Goal: Task Accomplishment & Management: Use online tool/utility

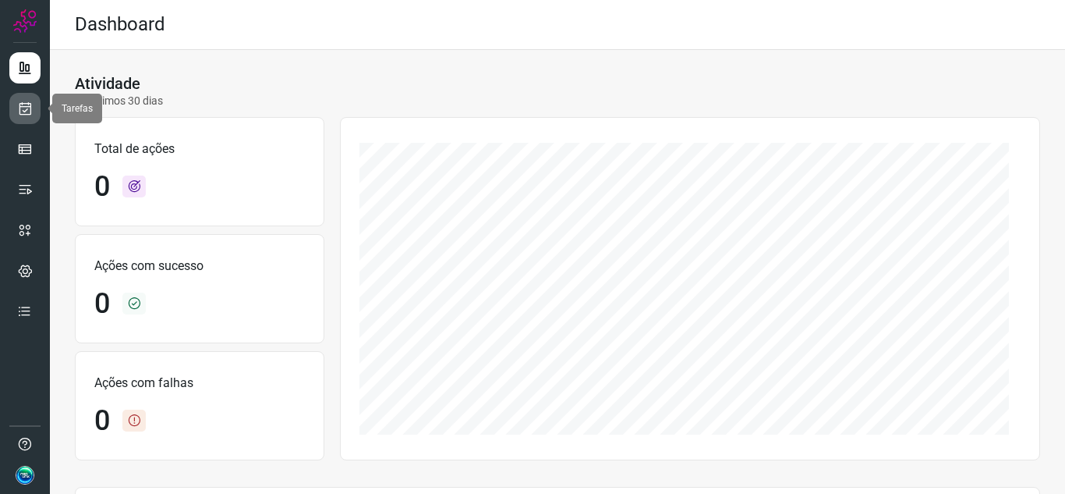
click at [30, 115] on link at bounding box center [24, 108] width 31 height 31
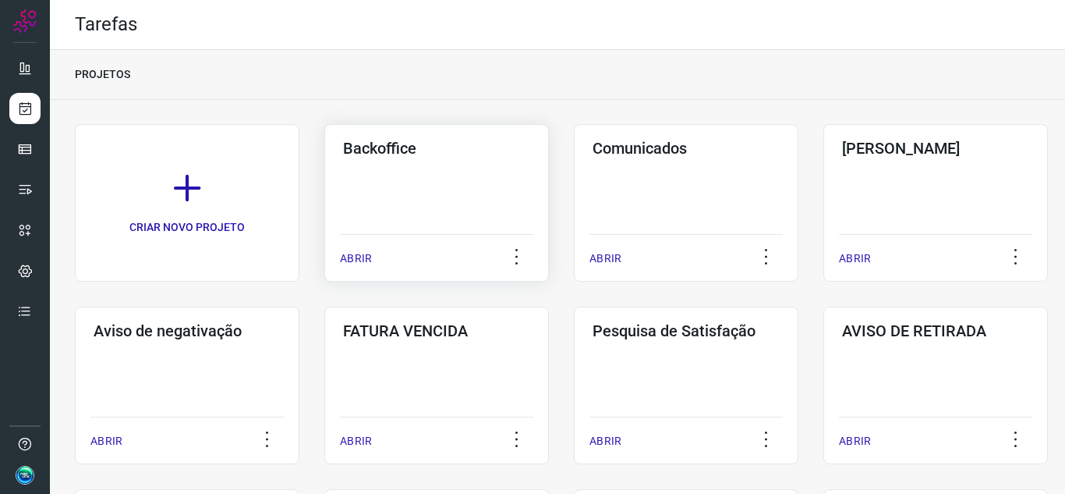
click at [415, 188] on div "Backoffice ABRIR" at bounding box center [436, 203] width 225 height 158
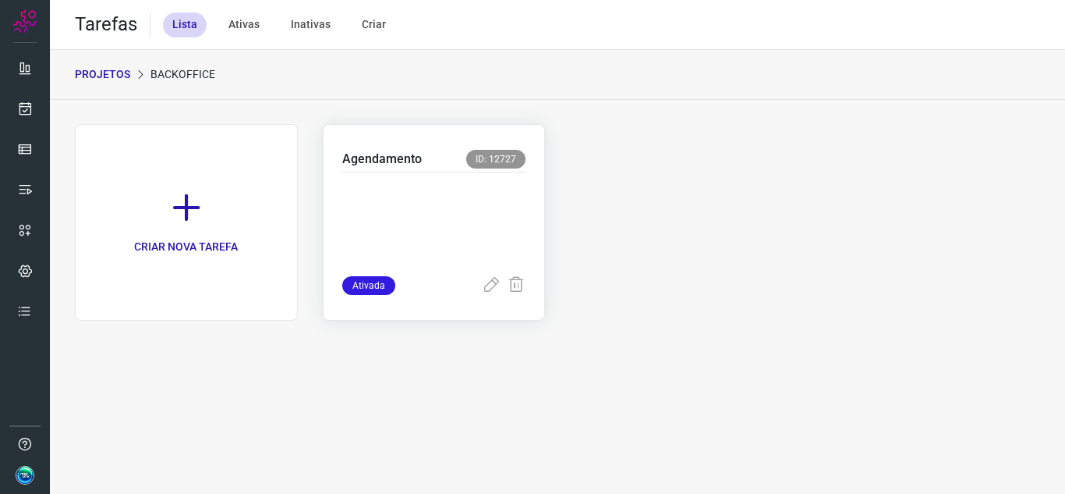
click at [434, 201] on p at bounding box center [434, 221] width 184 height 78
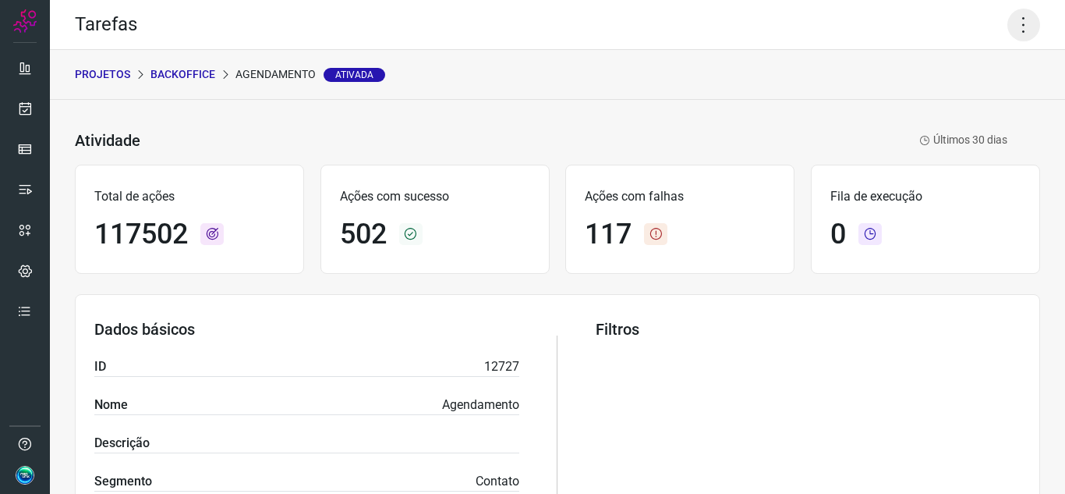
click at [1008, 24] on icon at bounding box center [1024, 25] width 33 height 33
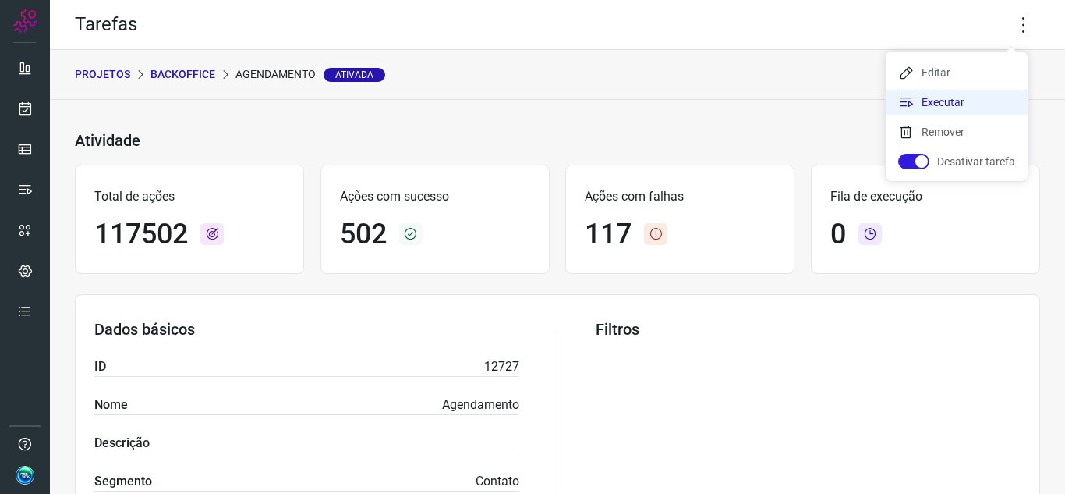
click at [939, 97] on li "Executar" at bounding box center [957, 102] width 142 height 25
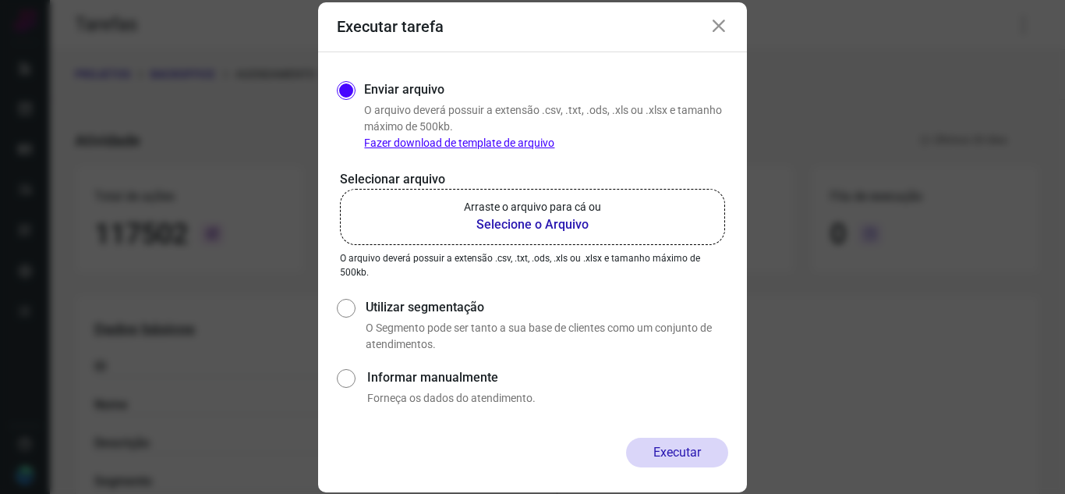
click at [548, 224] on b "Selecione o Arquivo" at bounding box center [532, 224] width 137 height 19
click at [0, 0] on input "Arraste o arquivo para cá ou Selecione o Arquivo" at bounding box center [0, 0] width 0 height 0
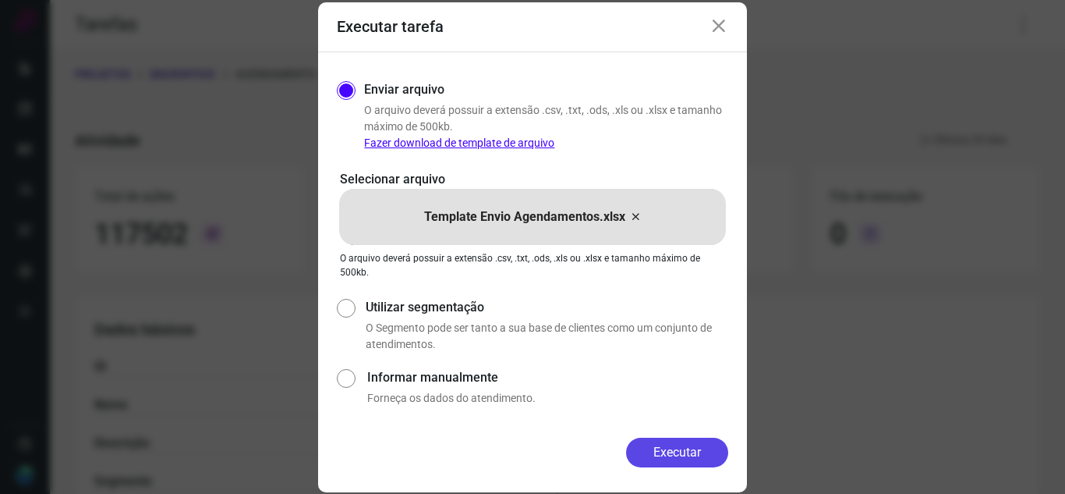
click at [685, 455] on button "Executar" at bounding box center [677, 453] width 102 height 30
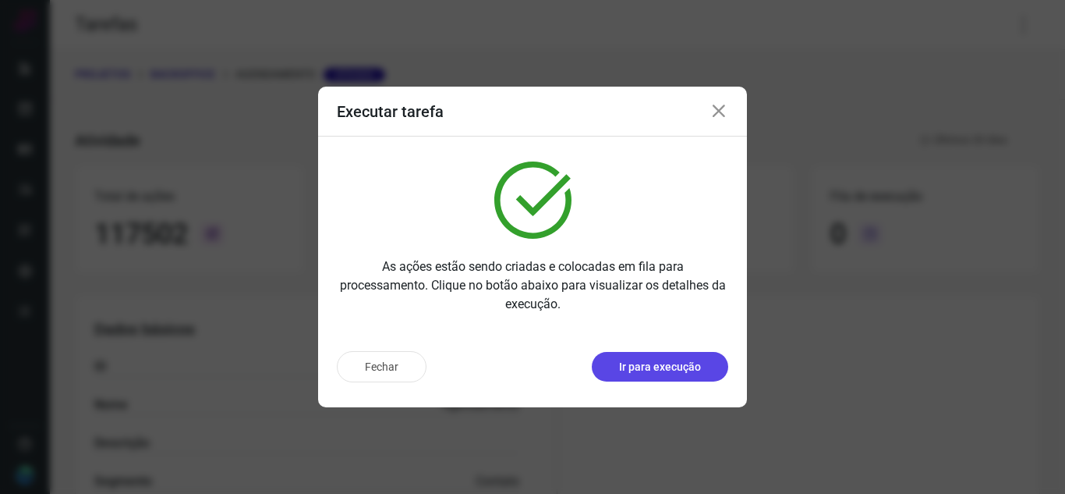
click at [665, 363] on p "Ir para execução" at bounding box center [660, 367] width 82 height 16
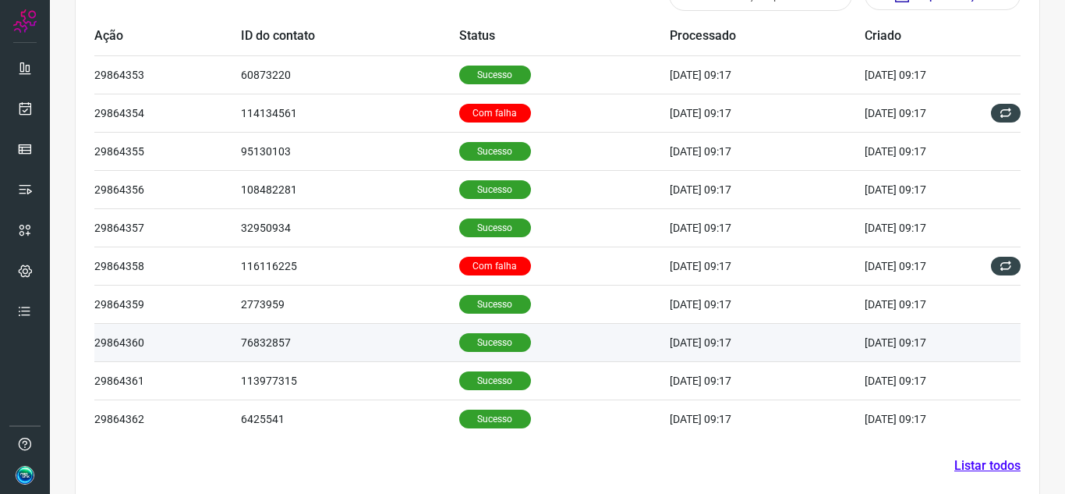
scroll to position [533, 0]
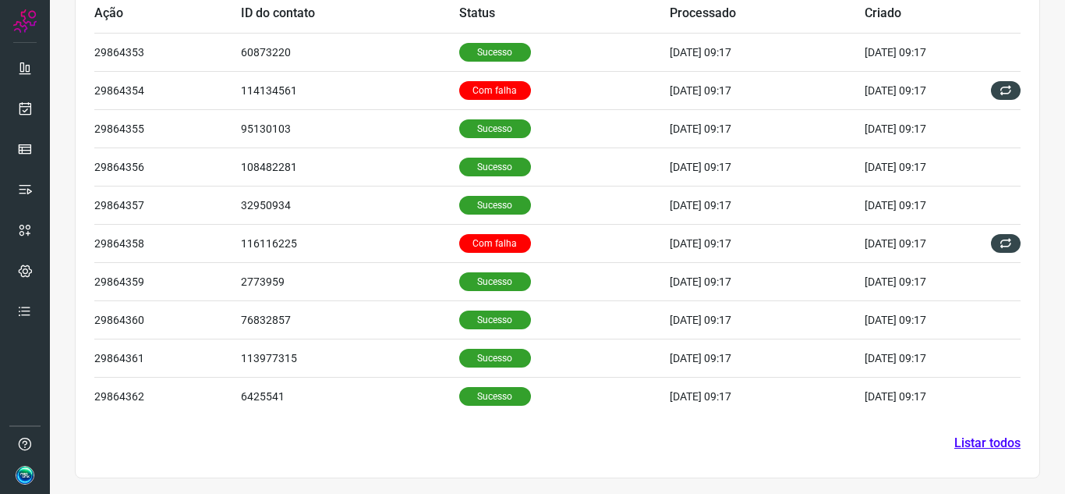
click at [945, 452] on section "Histórico de ações Cancelar ações pendentes Exportar Ações Ação ID do contato S…" at bounding box center [558, 204] width 966 height 547
click at [955, 442] on link "Listar todos" at bounding box center [988, 443] width 66 height 19
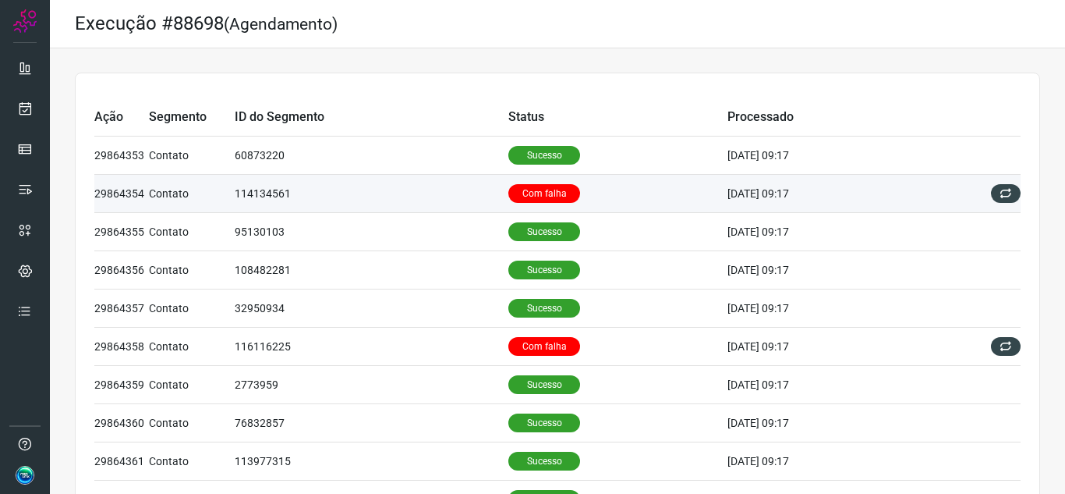
click at [542, 196] on p "Com falha" at bounding box center [545, 193] width 72 height 19
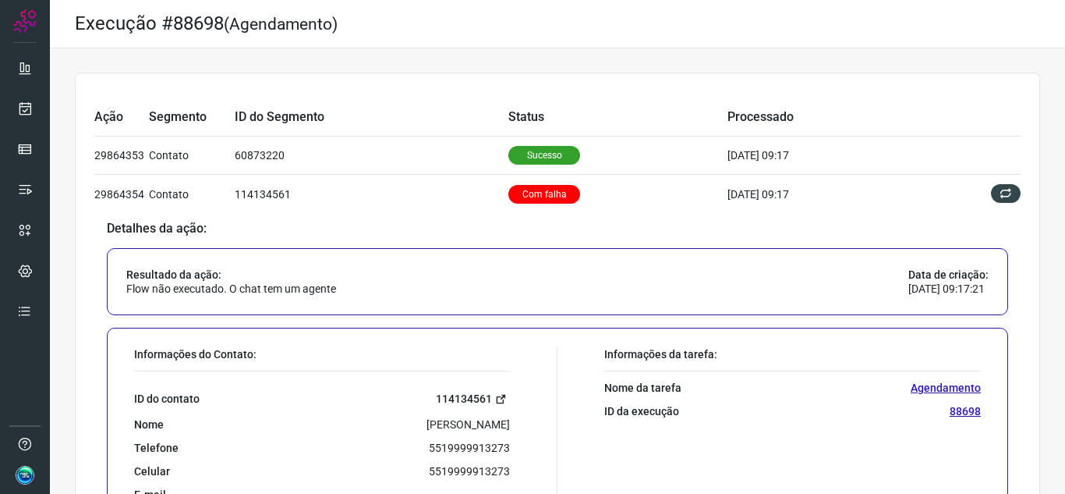
click at [495, 399] on icon at bounding box center [501, 399] width 12 height 12
click at [462, 445] on p "5519999913273" at bounding box center [469, 448] width 81 height 14
copy p "5519999913273"
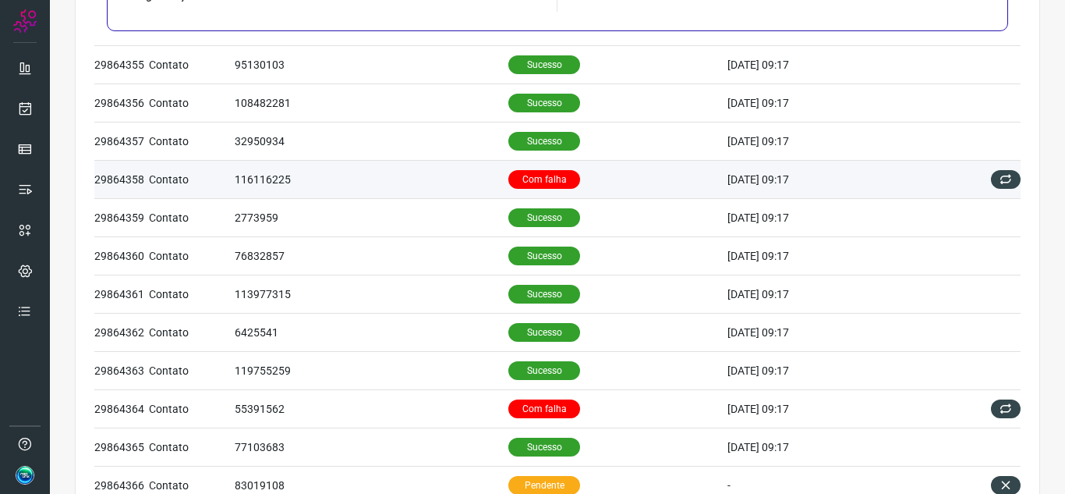
click at [594, 188] on td "Com falha" at bounding box center [618, 179] width 219 height 38
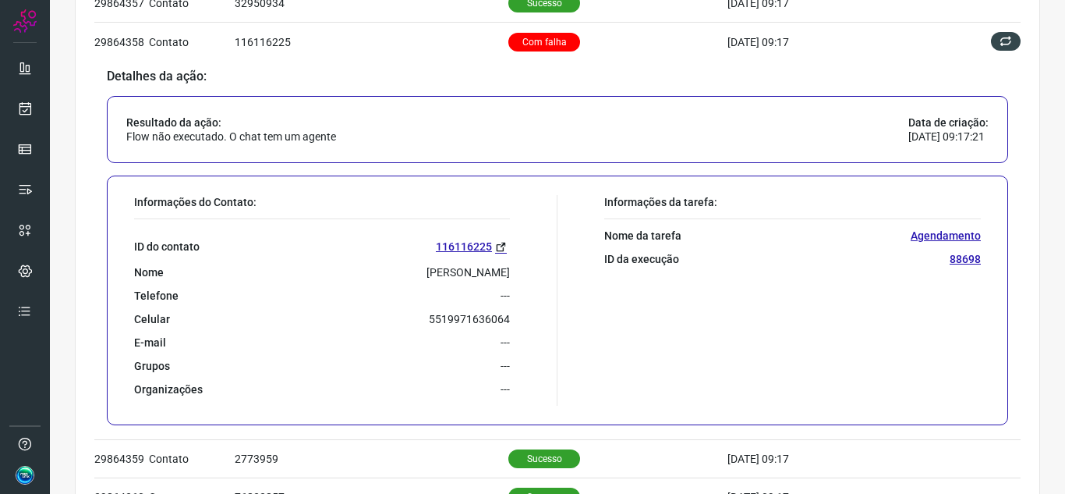
scroll to position [324, 0]
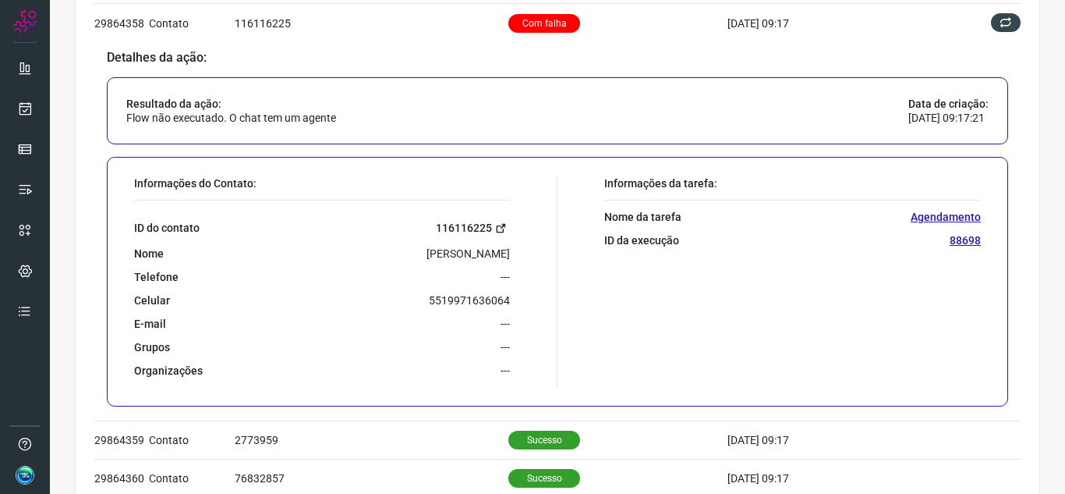
click at [497, 224] on icon at bounding box center [501, 228] width 12 height 12
click at [481, 302] on p "5519971636064" at bounding box center [469, 300] width 81 height 14
copy p "5519971636064"
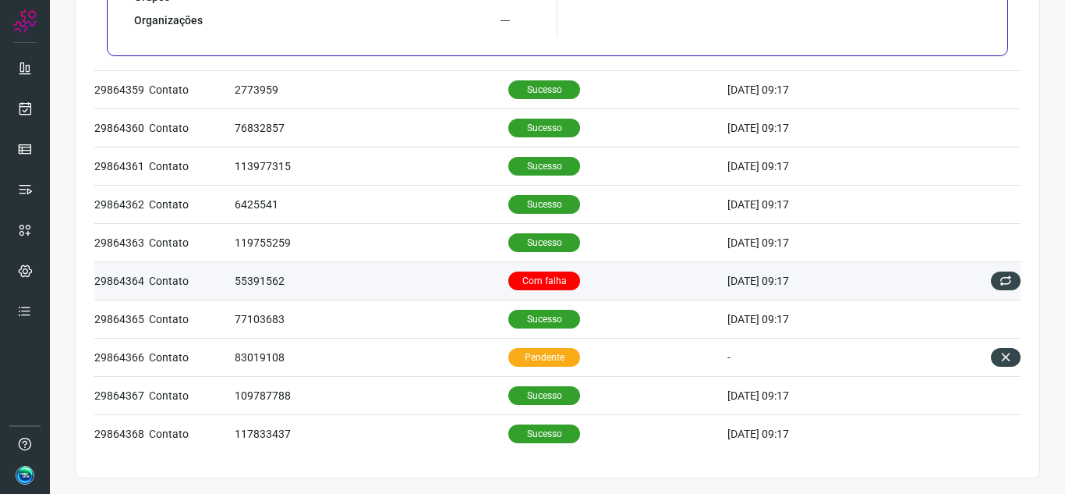
click at [577, 285] on td "Com falha" at bounding box center [618, 280] width 219 height 38
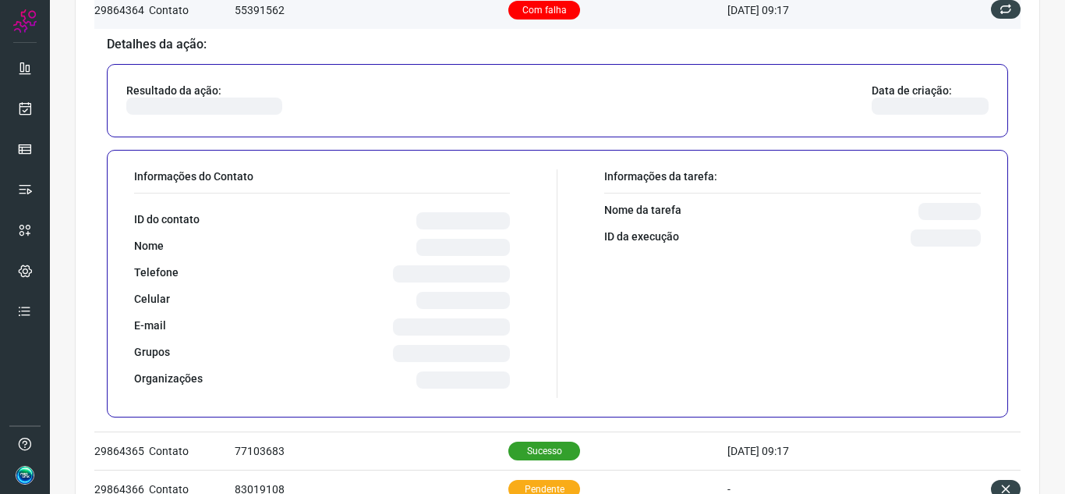
scroll to position [608, 0]
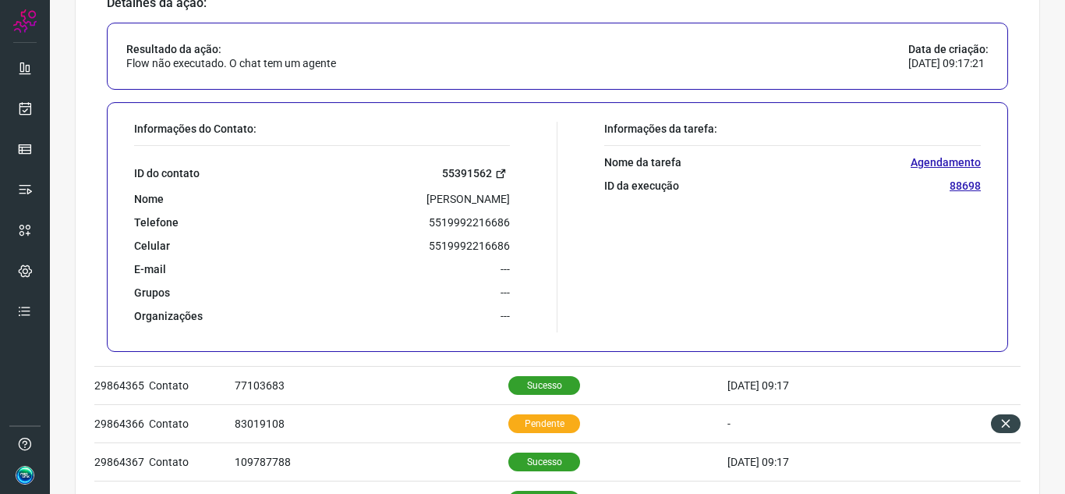
click at [487, 181] on link "55391562" at bounding box center [476, 174] width 68 height 18
click at [466, 216] on p "5519992216686" at bounding box center [469, 222] width 81 height 14
copy p "5519992216686"
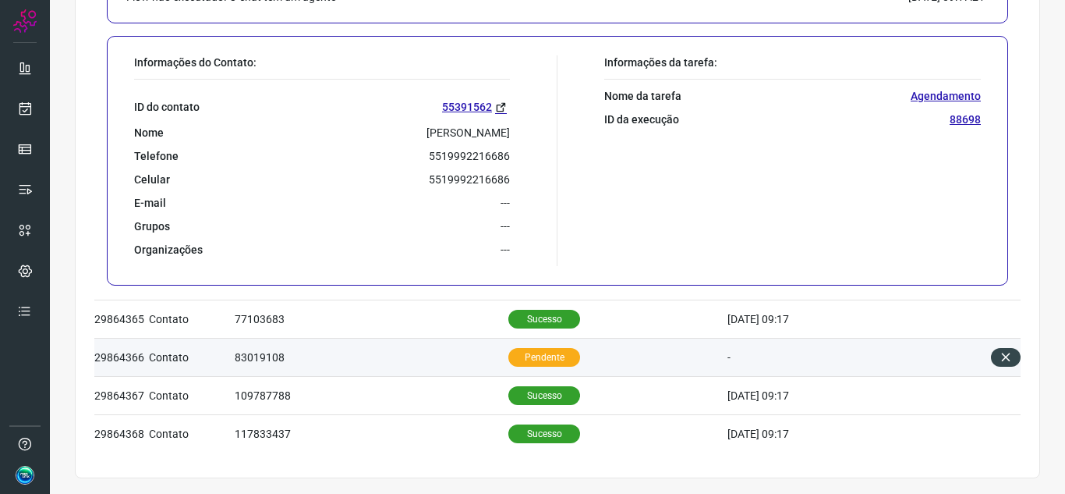
click at [599, 367] on td "Pendente" at bounding box center [618, 357] width 219 height 38
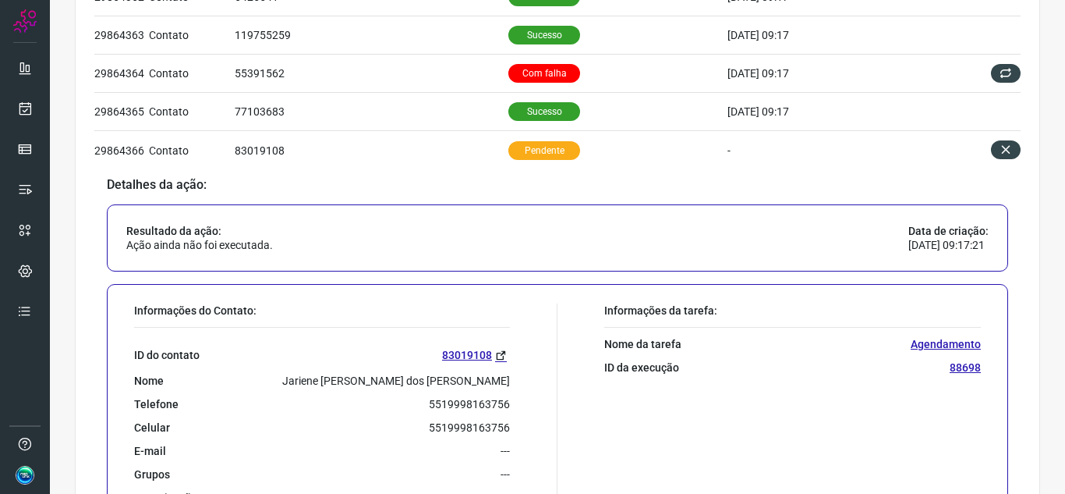
scroll to position [530, 0]
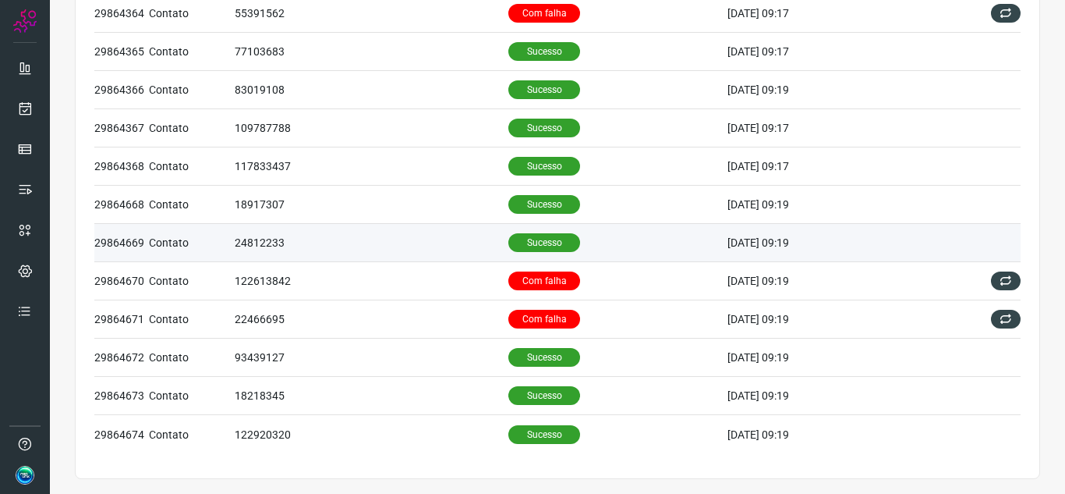
scroll to position [563, 0]
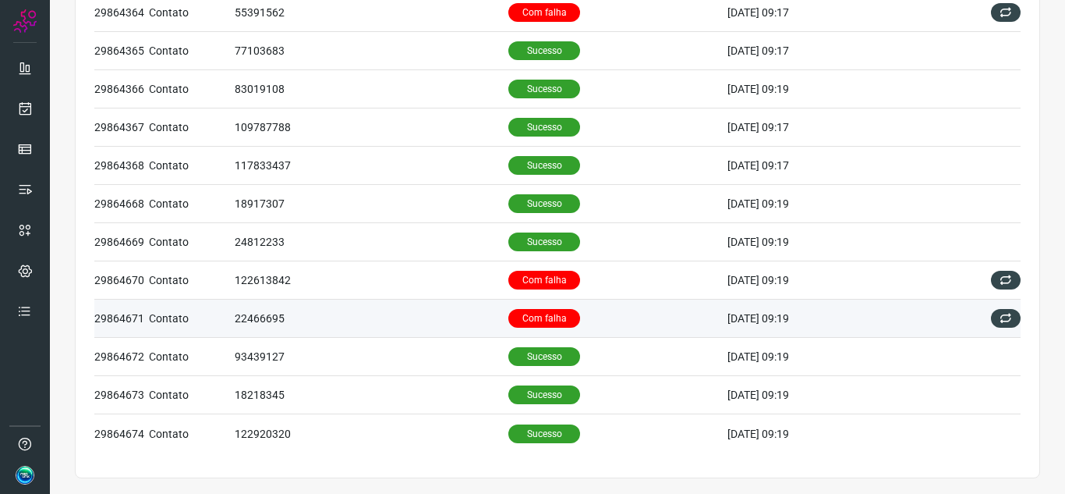
click at [586, 316] on td "Com falha" at bounding box center [618, 319] width 219 height 38
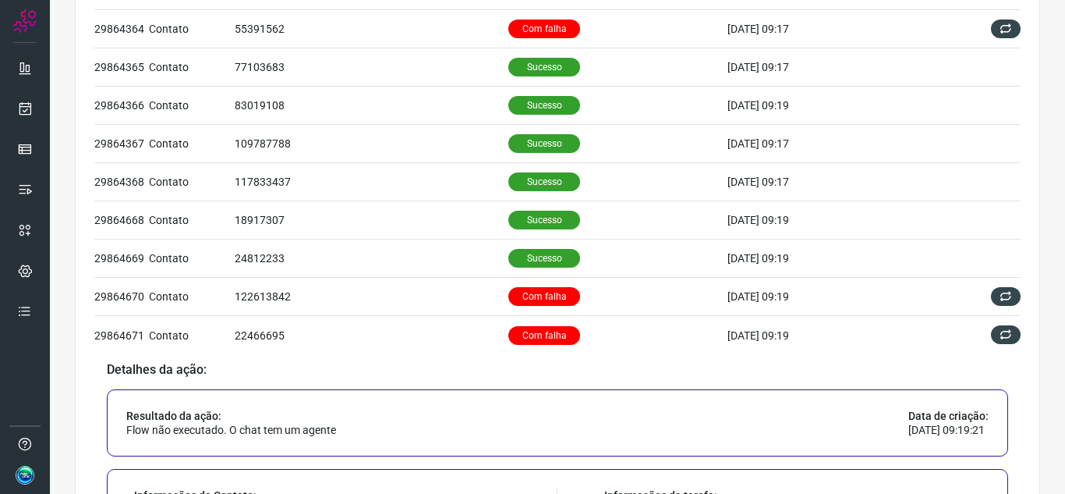
scroll to position [485, 0]
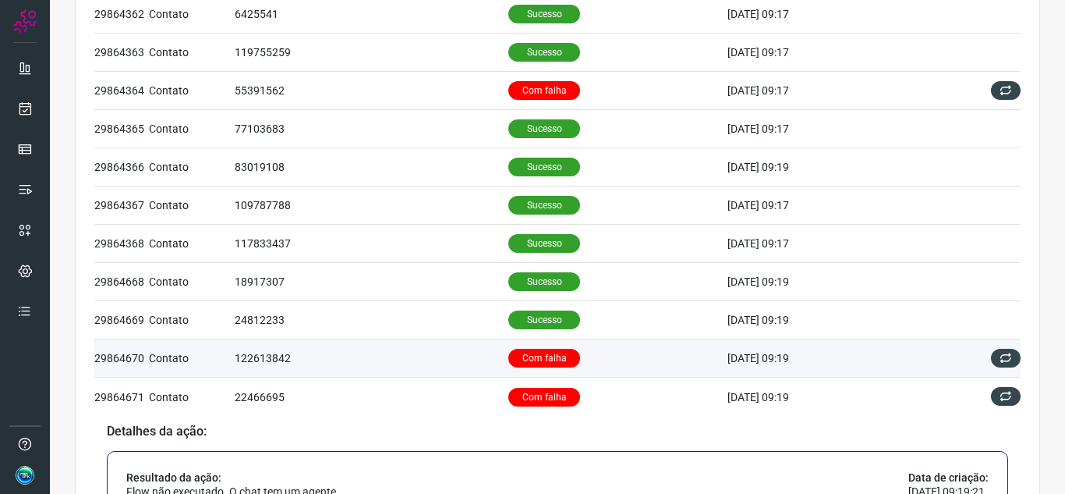
click at [547, 362] on p "Com falha" at bounding box center [545, 358] width 72 height 19
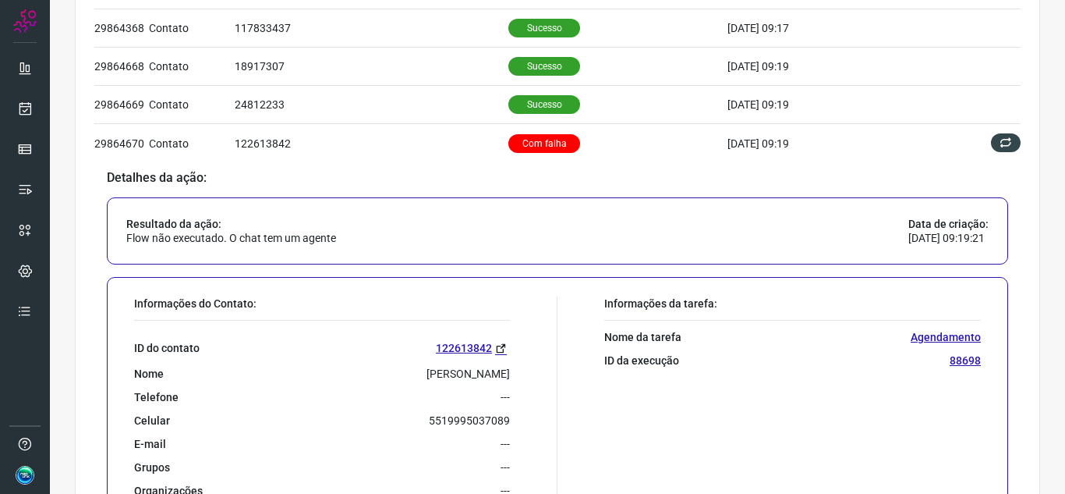
scroll to position [702, 0]
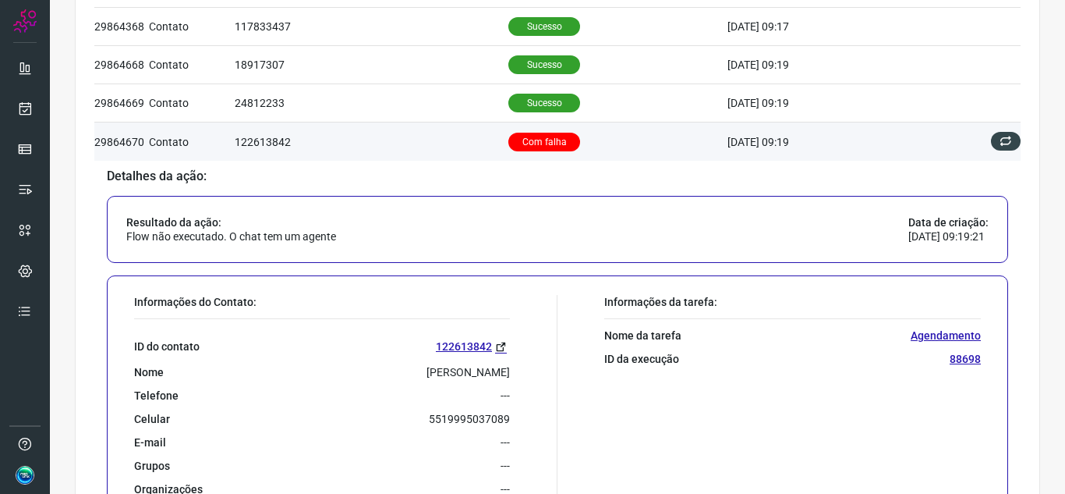
click at [570, 147] on td "Com falha" at bounding box center [618, 141] width 219 height 38
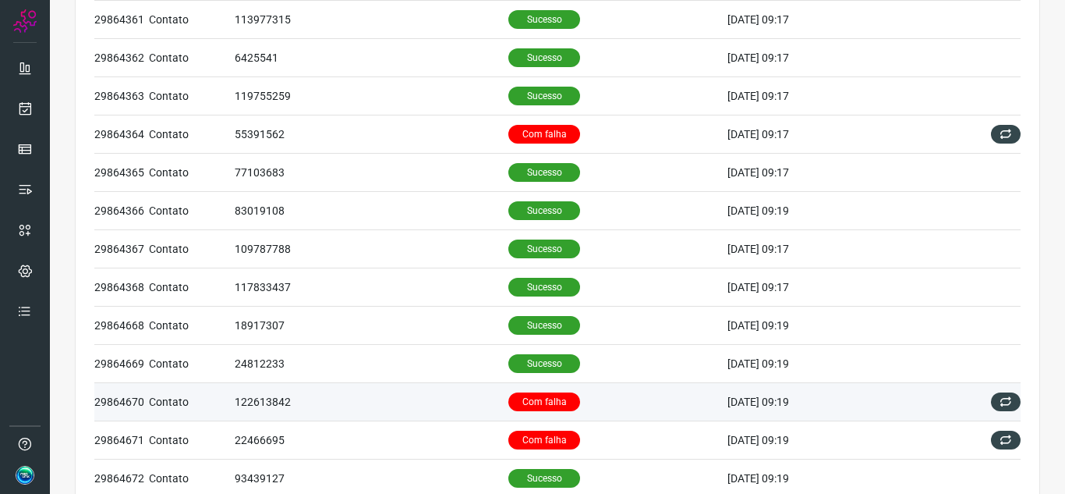
scroll to position [563, 0]
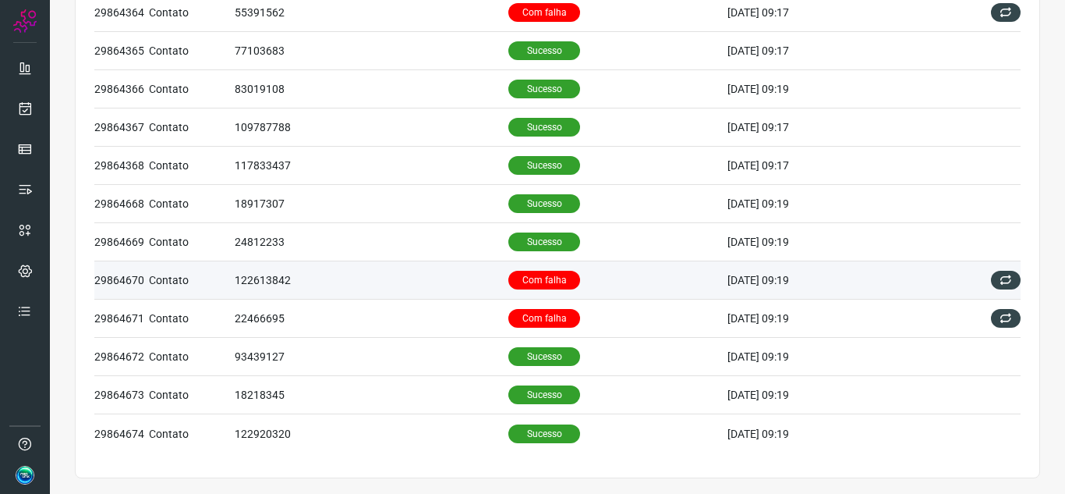
click at [585, 271] on td "Com falha" at bounding box center [618, 280] width 219 height 38
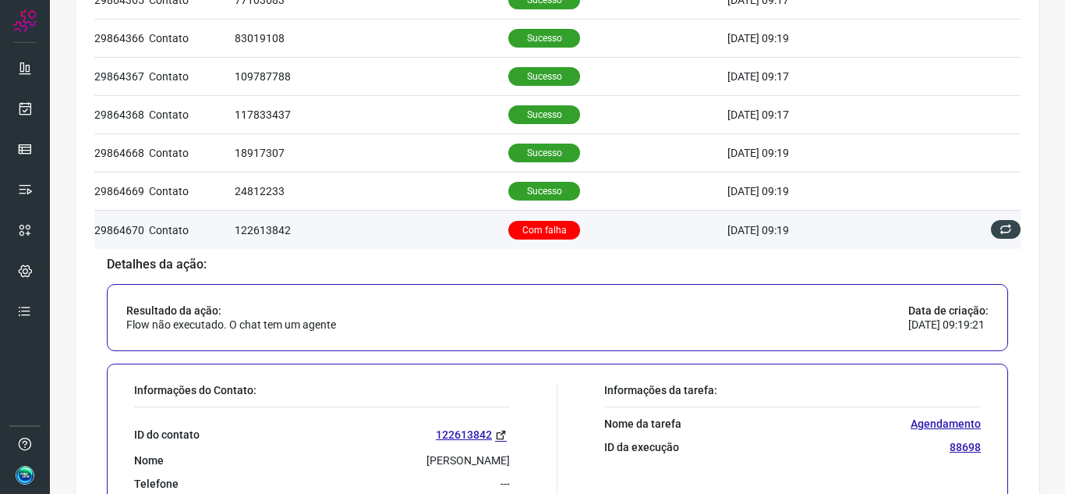
scroll to position [641, 0]
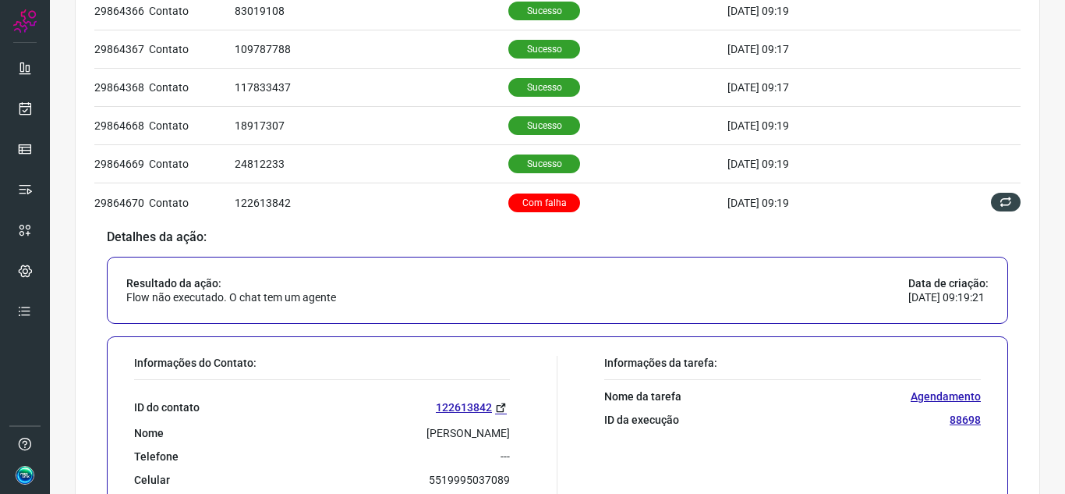
click at [487, 473] on p "5519995037089" at bounding box center [469, 480] width 81 height 14
copy p "5519995037089"
click at [495, 406] on icon at bounding box center [501, 408] width 12 height 12
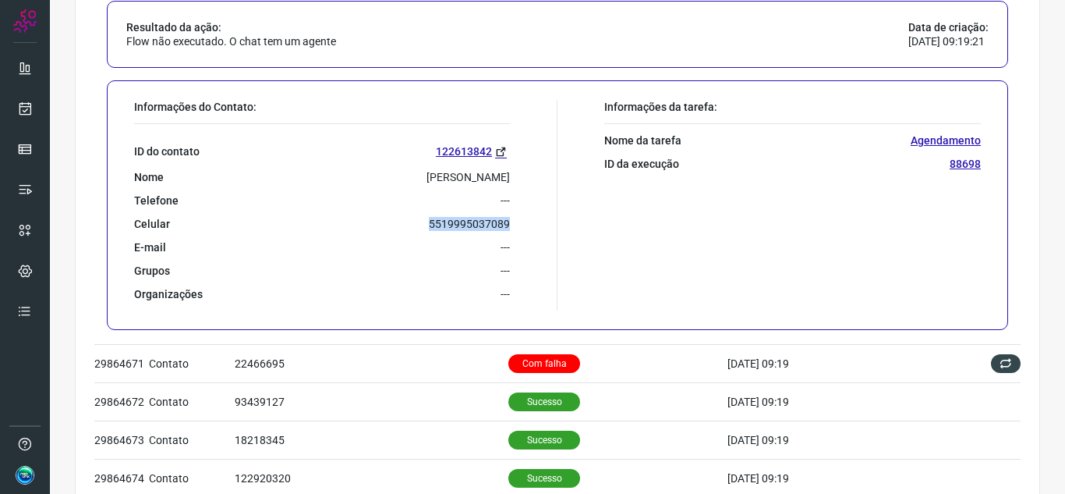
scroll to position [941, 0]
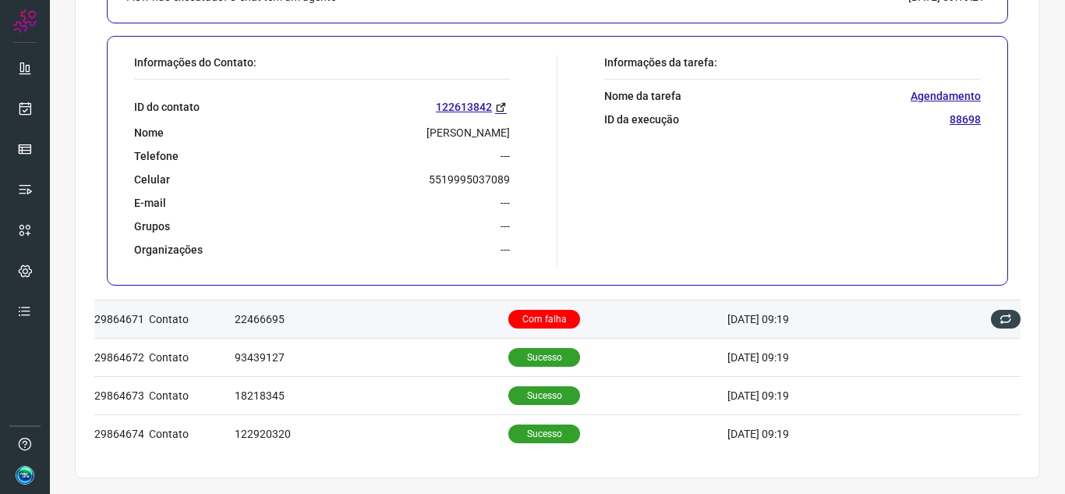
click at [581, 313] on td "Com falha" at bounding box center [618, 319] width 219 height 38
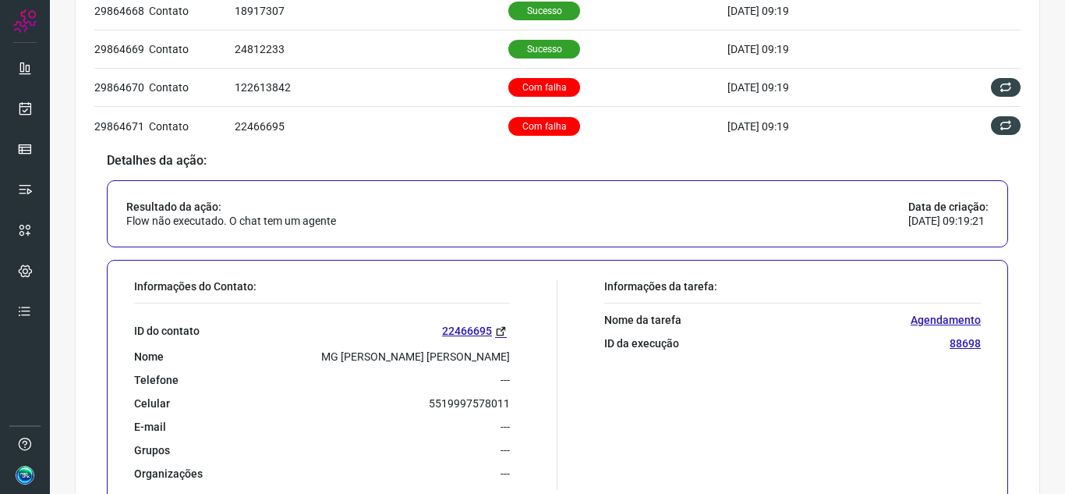
scroll to position [875, 0]
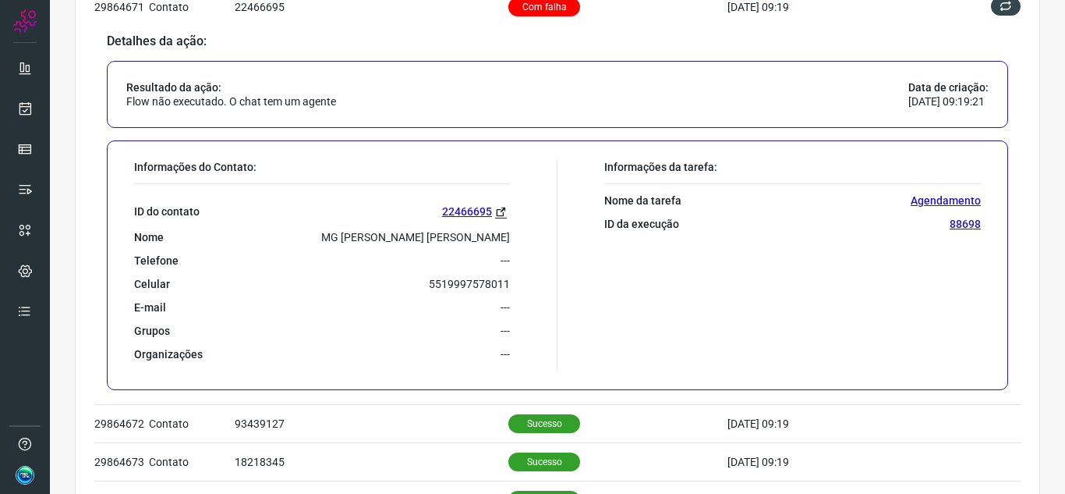
click at [486, 288] on p "5519997578011" at bounding box center [469, 284] width 81 height 14
copy p "5519997578011"
click at [499, 207] on icon at bounding box center [501, 212] width 12 height 12
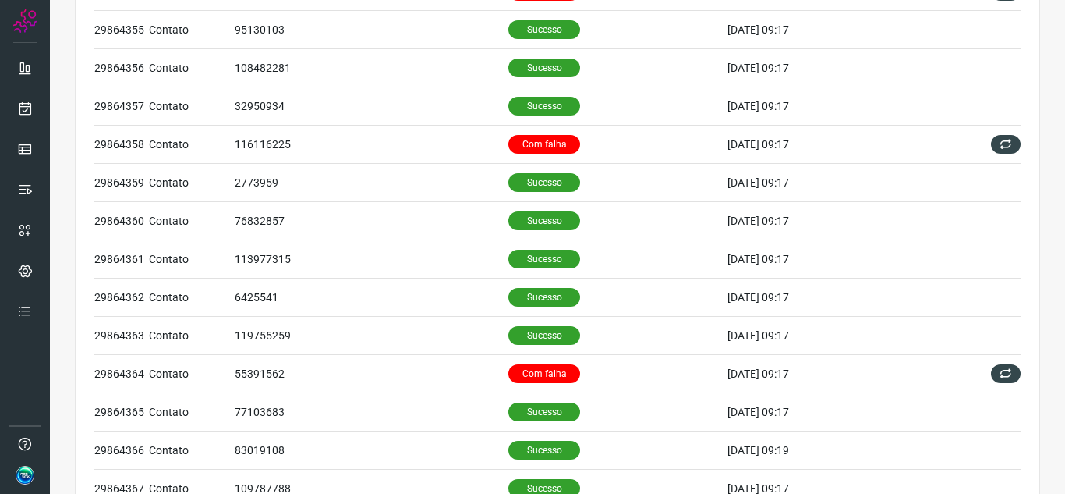
scroll to position [0, 0]
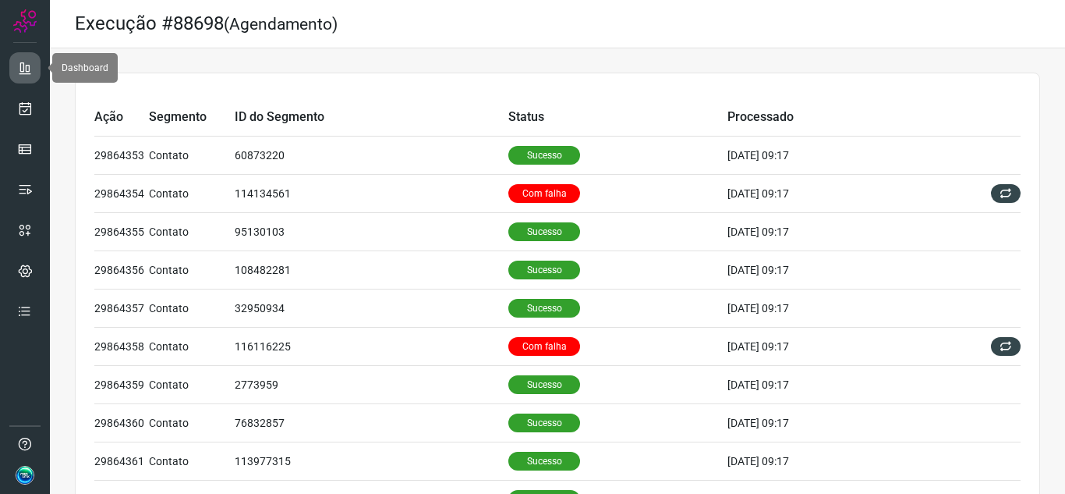
click at [28, 73] on icon at bounding box center [25, 68] width 16 height 16
